Goal: Information Seeking & Learning: Find specific fact

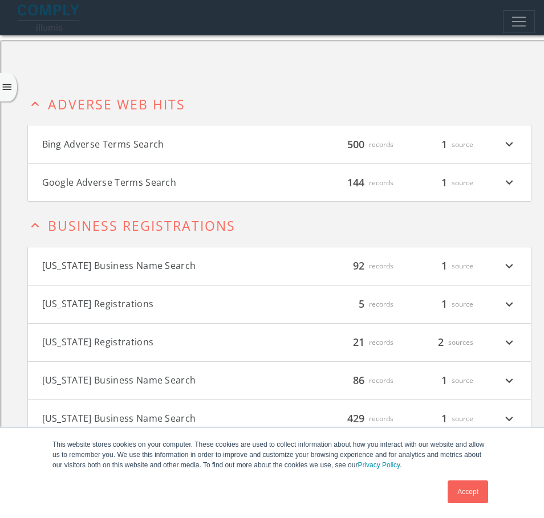
scroll to position [87, 0]
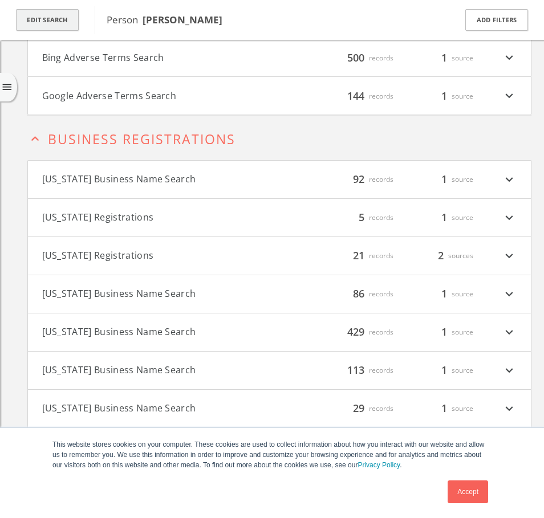
click at [56, 24] on button "Edit Search" at bounding box center [47, 20] width 63 height 22
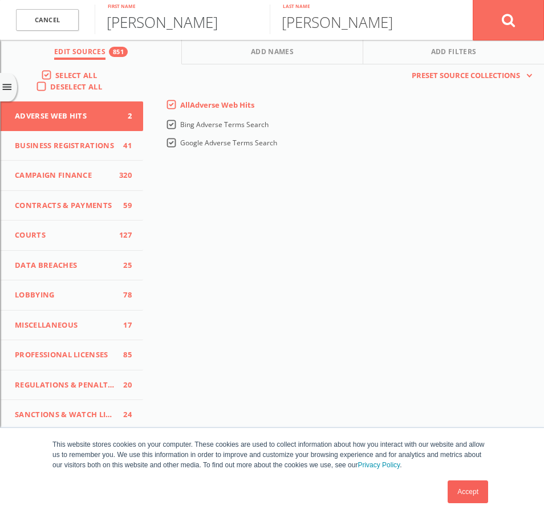
drag, startPoint x: 172, startPoint y: 29, endPoint x: 103, endPoint y: 24, distance: 69.2
click at [103, 24] on input "[PERSON_NAME]" at bounding box center [182, 20] width 175 height 30
drag, startPoint x: 351, startPoint y: 27, endPoint x: 249, endPoint y: 21, distance: 102.3
click at [249, 21] on form "Cancel [PERSON_NAME] First name [PERSON_NAME] Last name Cancel" at bounding box center [272, 20] width 544 height 40
type input "[PERSON_NAME]"
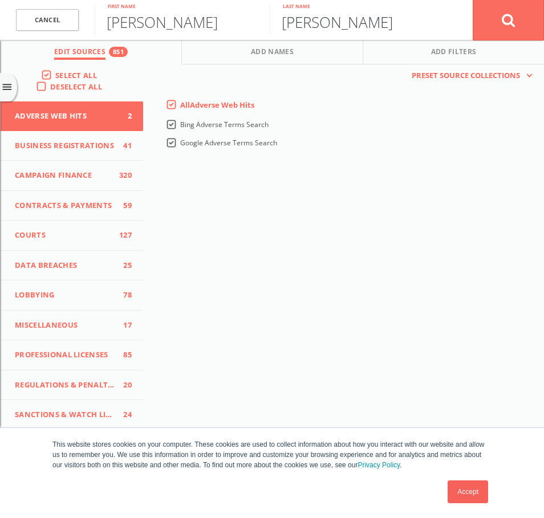
click at [473, 0] on button at bounding box center [508, 19] width 71 height 41
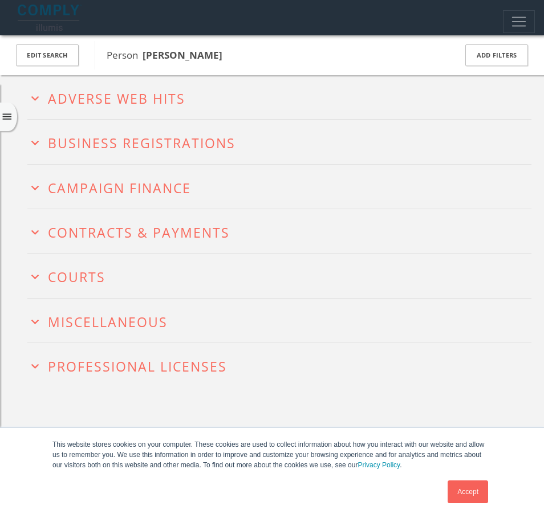
click at [408, 499] on div "Accept" at bounding box center [251, 492] width 480 height 30
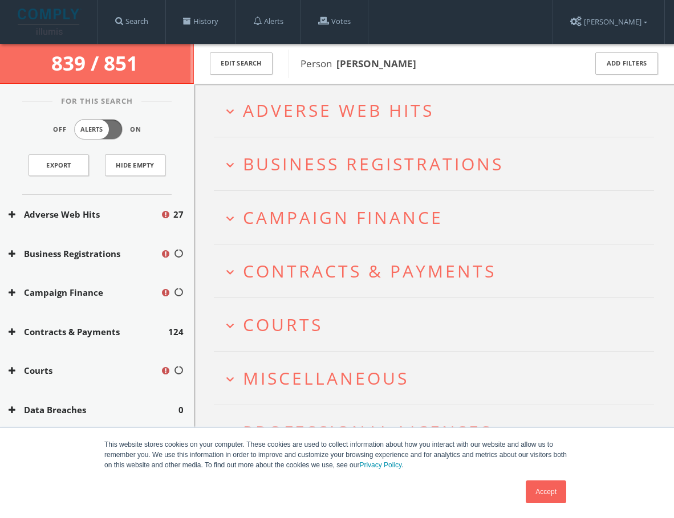
click at [497, 65] on span "Person [PERSON_NAME]" at bounding box center [436, 63] width 270 height 15
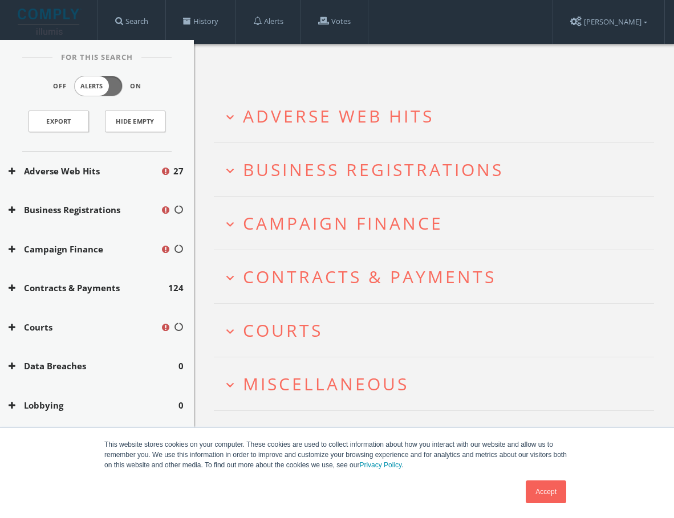
scroll to position [67, 0]
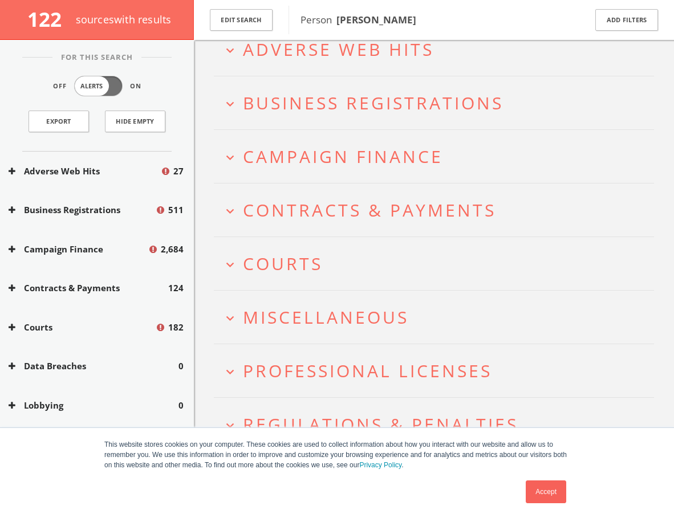
click at [232, 147] on button "expand_more Campaign Finance" at bounding box center [438, 156] width 432 height 19
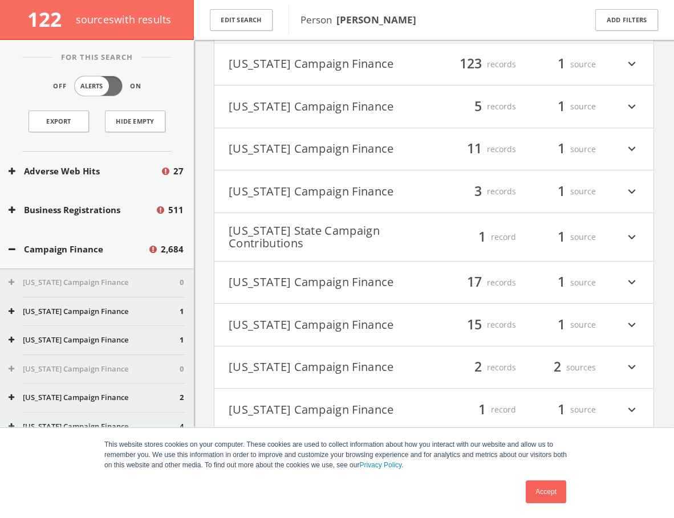
scroll to position [1132, 0]
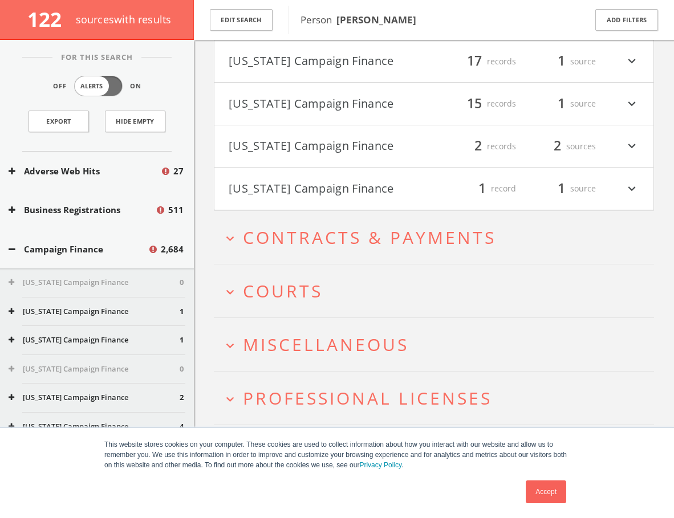
click at [220, 292] on h2 "expand_more Courts" at bounding box center [434, 291] width 440 height 53
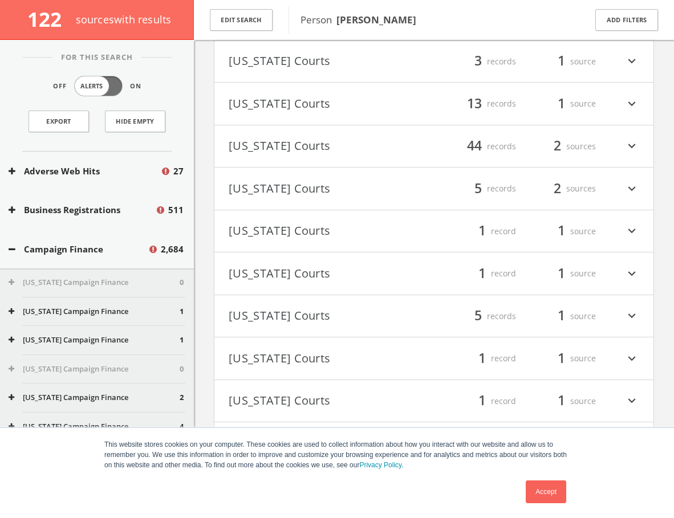
scroll to position [1717, 0]
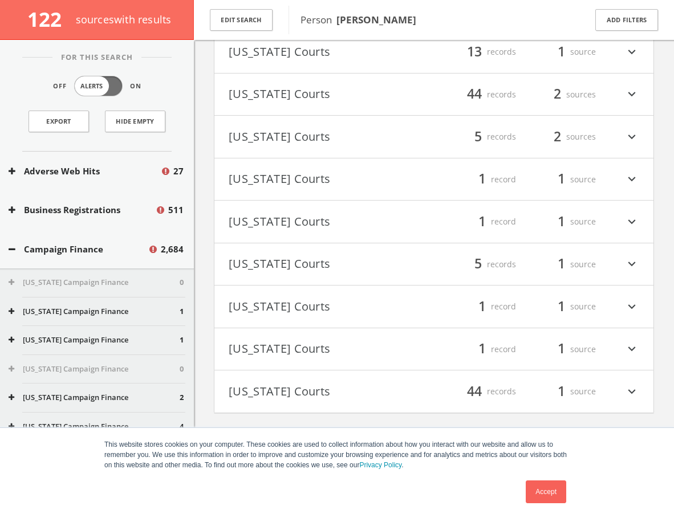
click at [543, 305] on icon "expand_more" at bounding box center [631, 306] width 15 height 19
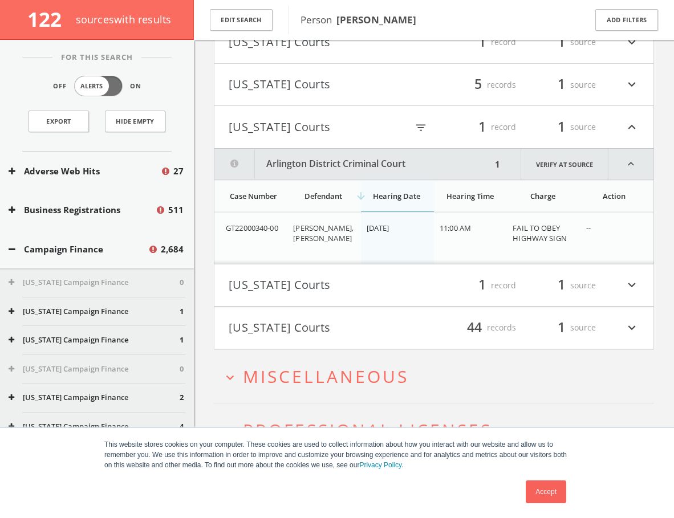
scroll to position [1928, 0]
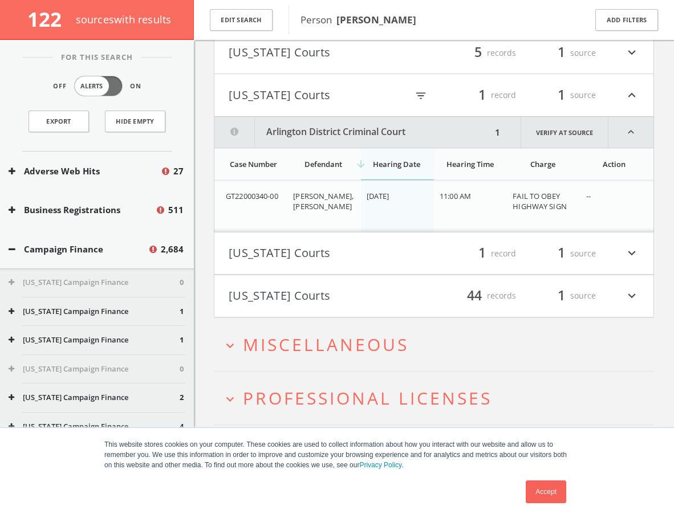
click at [152, 90] on div "Off Alerts On" at bounding box center [97, 88] width 184 height 25
click at [543, 133] on link "Verify at source" at bounding box center [565, 132] width 88 height 31
drag, startPoint x: 227, startPoint y: 200, endPoint x: 282, endPoint y: 200, distance: 54.7
click at [282, 200] on div "GT22000340-00" at bounding box center [255, 196] width 58 height 10
copy span "GT22000340-00"
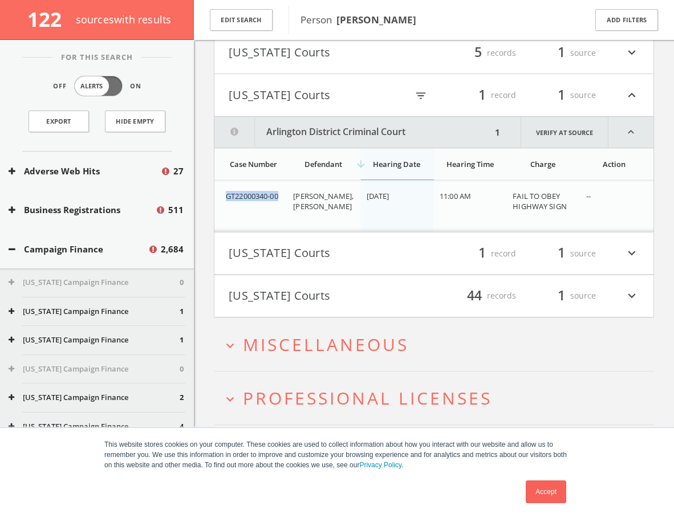
click at [227, 198] on span "GT22000340-00" at bounding box center [252, 196] width 52 height 10
drag, startPoint x: 227, startPoint y: 198, endPoint x: 280, endPoint y: 198, distance: 53.0
click at [278, 198] on span "GT22000340-00" at bounding box center [252, 196] width 52 height 10
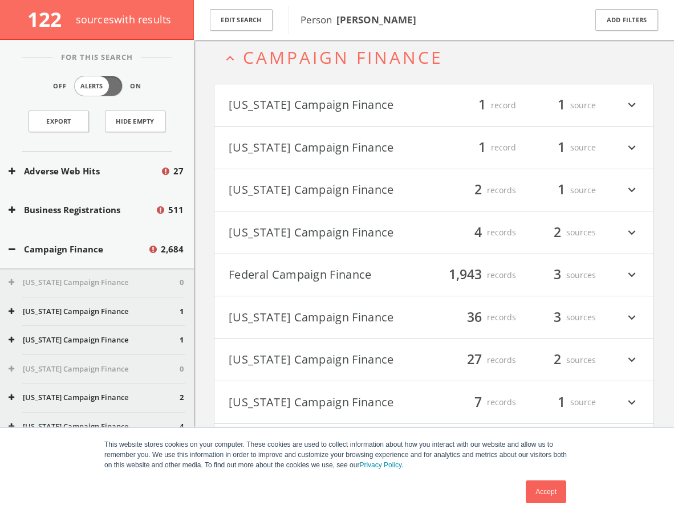
scroll to position [0, 0]
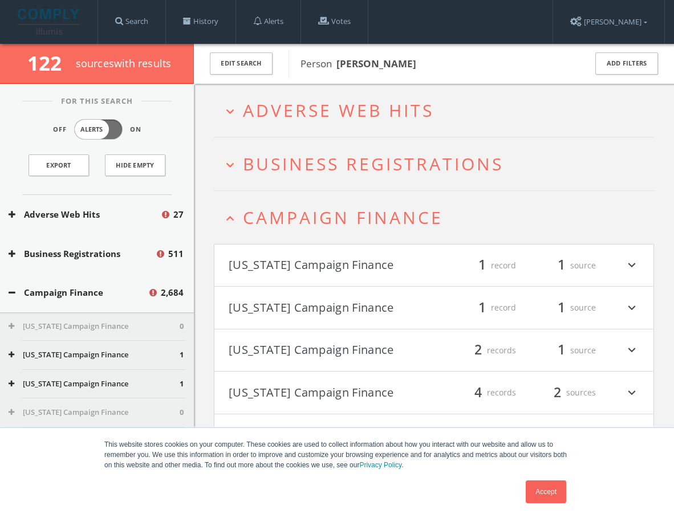
click at [224, 120] on h2 "expand_more Adverse Web Hits" at bounding box center [434, 110] width 440 height 53
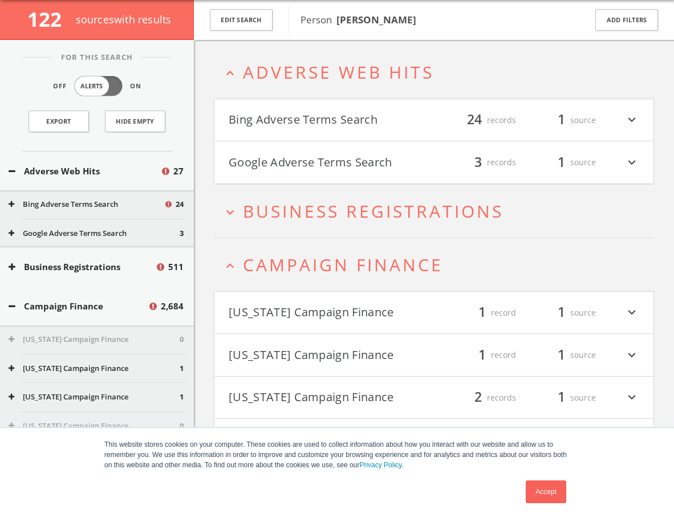
click at [543, 120] on icon "expand_more" at bounding box center [631, 120] width 15 height 19
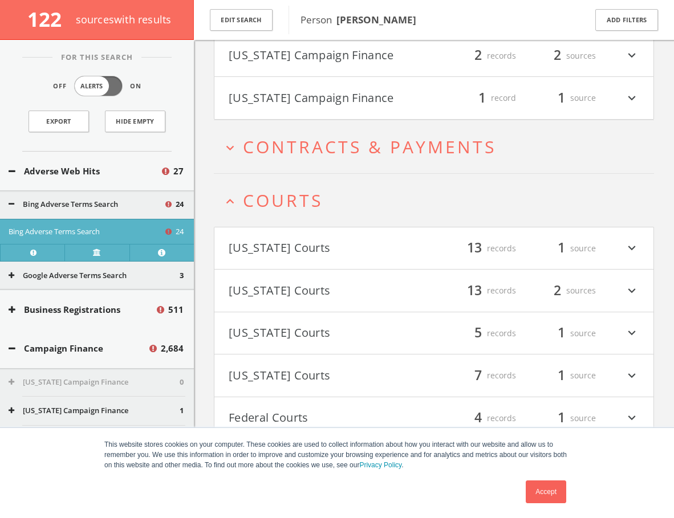
scroll to position [3621, 0]
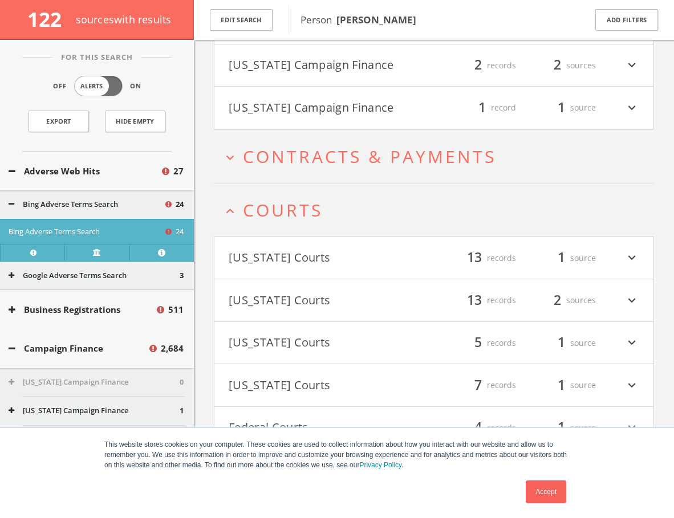
click at [228, 162] on icon "expand_more" at bounding box center [229, 157] width 15 height 15
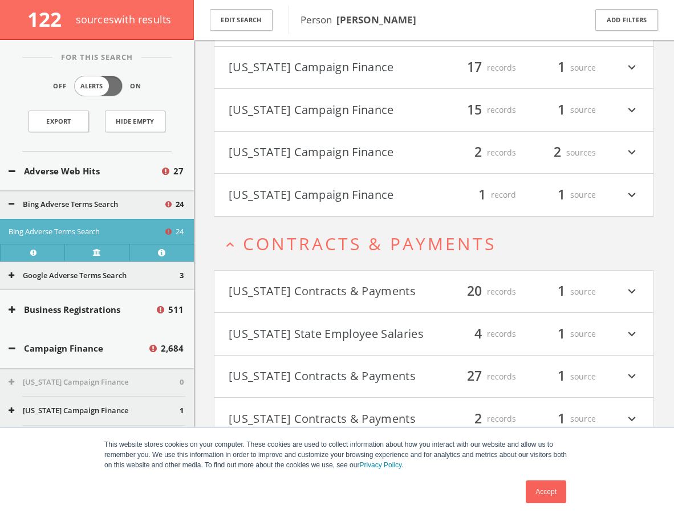
scroll to position [3534, 0]
click at [234, 243] on icon "expand_less" at bounding box center [229, 244] width 15 height 15
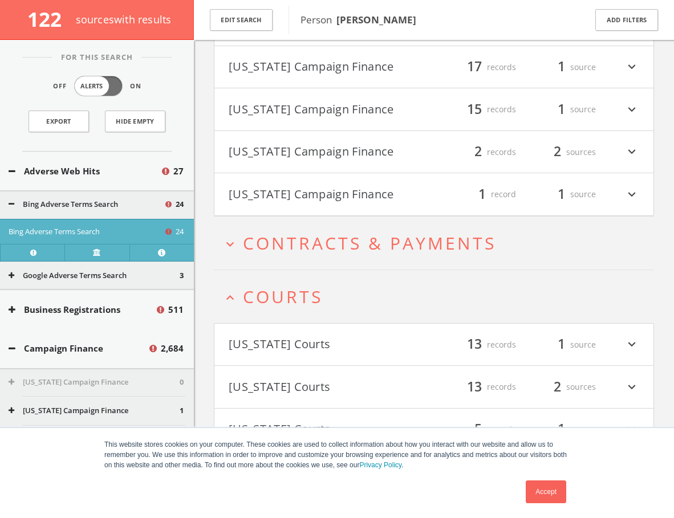
scroll to position [3471, 0]
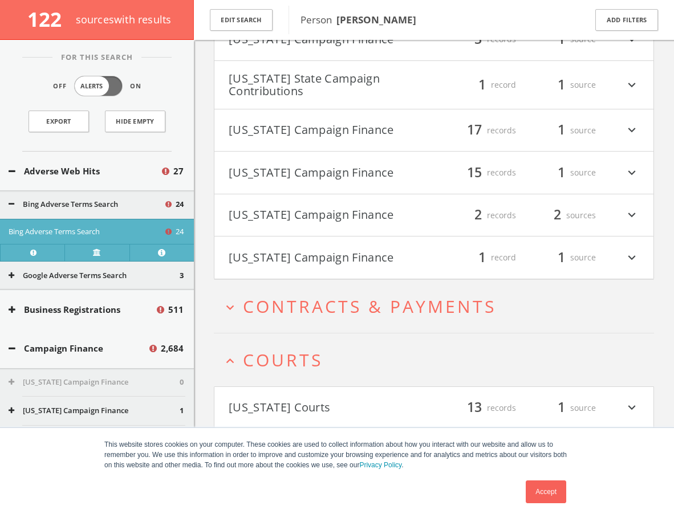
click at [543, 174] on icon "expand_more" at bounding box center [631, 172] width 15 height 19
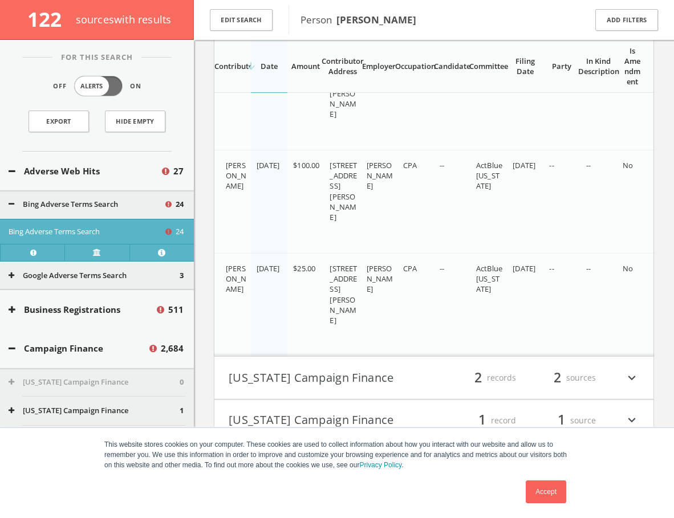
scroll to position [4869, 0]
click at [401, 322] on td "CPA" at bounding box center [415, 305] width 36 height 103
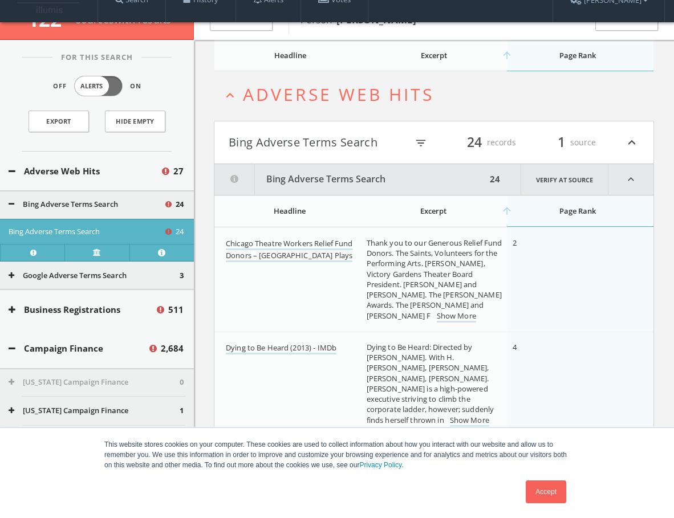
scroll to position [0, 0]
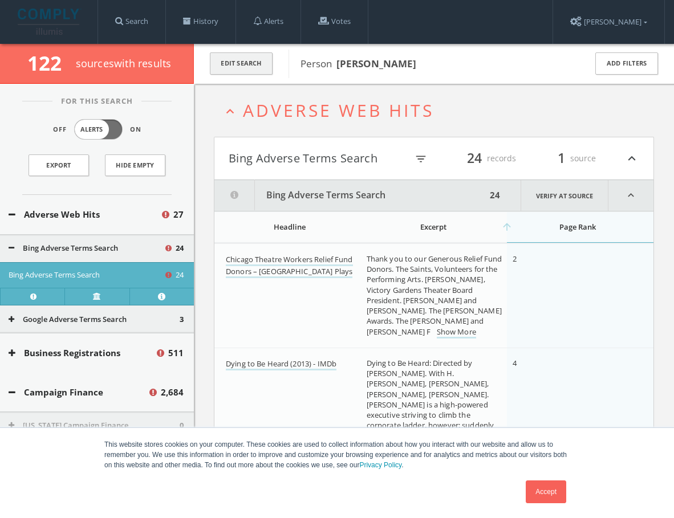
click at [250, 59] on button "Edit Search" at bounding box center [241, 63] width 63 height 22
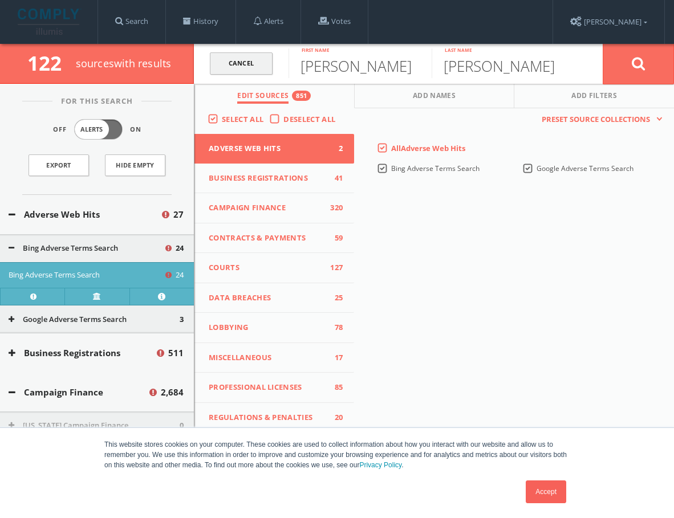
click at [221, 53] on link "Cancel" at bounding box center [241, 63] width 63 height 22
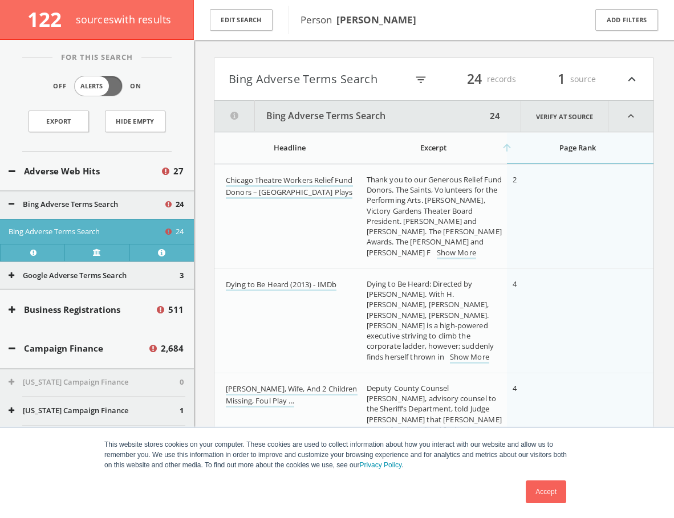
scroll to position [88, 0]
